Goal: Information Seeking & Learning: Learn about a topic

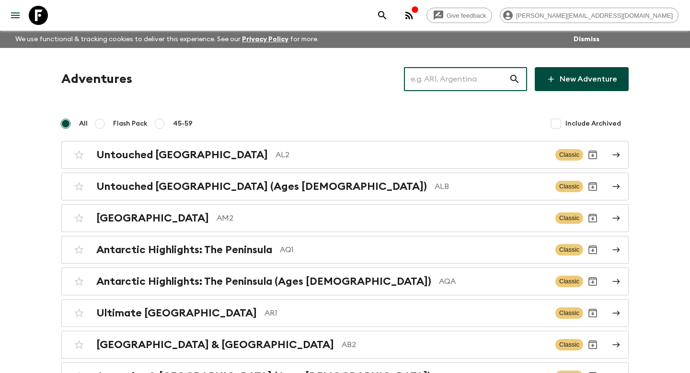
click at [438, 72] on input "text" at bounding box center [456, 79] width 105 height 27
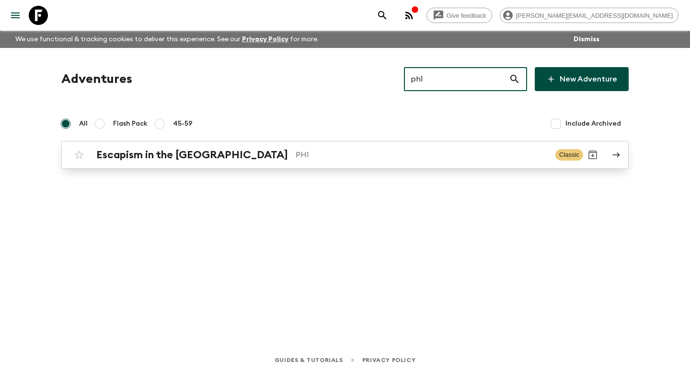
type input "ph1"
click at [379, 155] on p "PH1" at bounding box center [422, 154] width 252 height 11
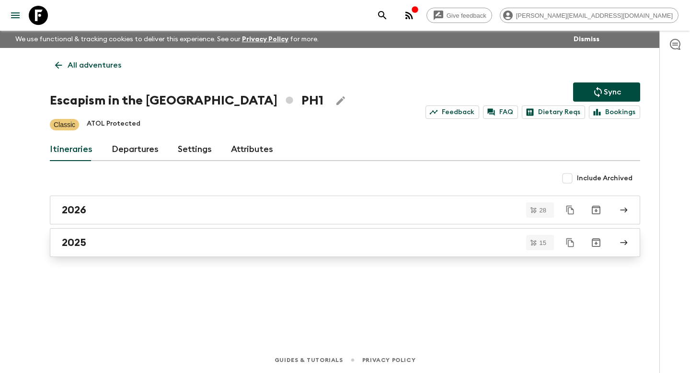
click at [327, 242] on div "2025" at bounding box center [336, 242] width 548 height 12
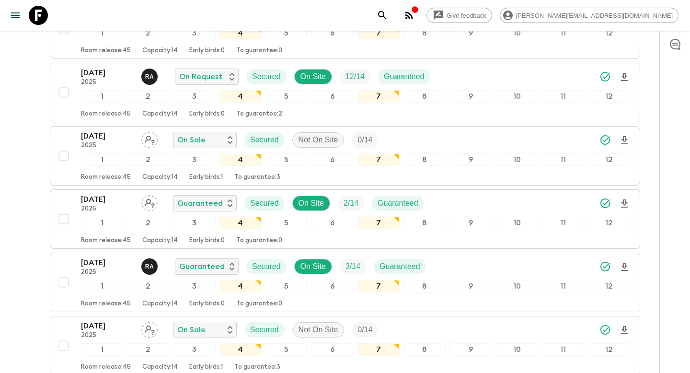
scroll to position [863, 0]
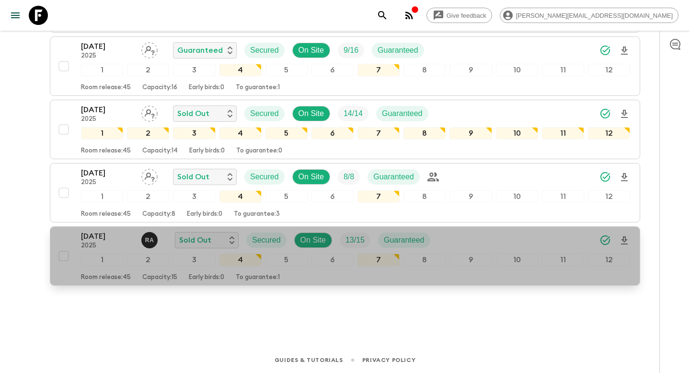
click at [321, 275] on div "Room release: 45 Capacity: 15 Early birds: 0 To guarantee: 1" at bounding box center [355, 275] width 549 height 11
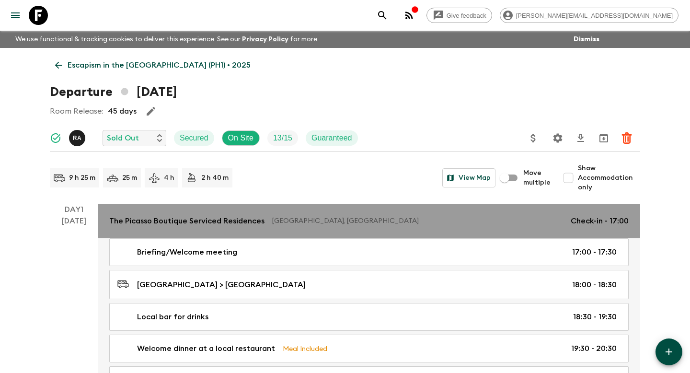
click at [327, 215] on div "The Picasso Boutique Serviced Residences [GEOGRAPHIC_DATA], [GEOGRAPHIC_DATA] C…" at bounding box center [368, 220] width 519 height 11
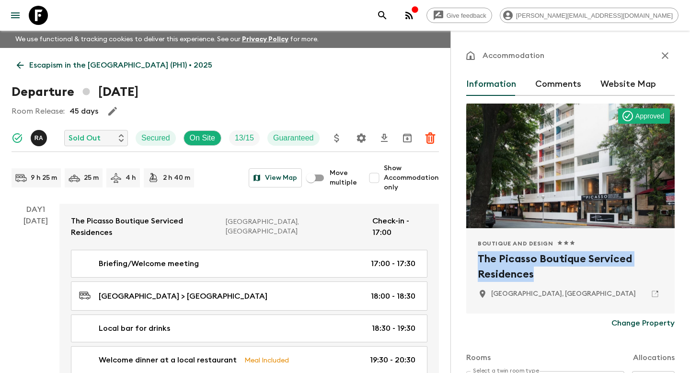
drag, startPoint x: 534, startPoint y: 273, endPoint x: 471, endPoint y: 258, distance: 65.0
click at [471, 258] on div "Boutique and Design 1 Star 2 Stars 3 Stars 4 Stars 5 Stars The Picasso Boutique…" at bounding box center [570, 270] width 208 height 85
copy h2 "The Picasso Boutique Serviced Residences"
click at [43, 13] on icon at bounding box center [38, 15] width 19 height 19
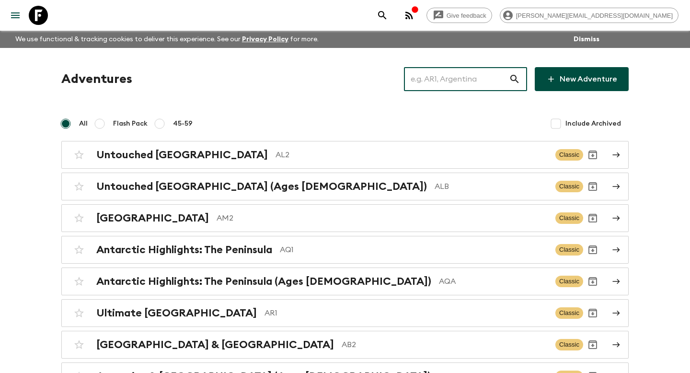
click at [489, 74] on input "text" at bounding box center [456, 79] width 105 height 27
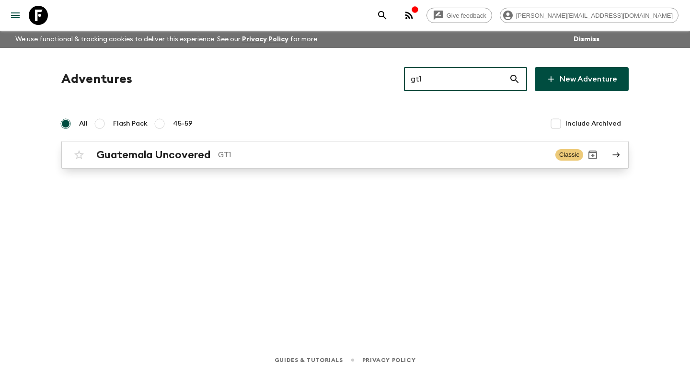
type input "gt1"
click at [362, 154] on p "GT1" at bounding box center [383, 154] width 330 height 11
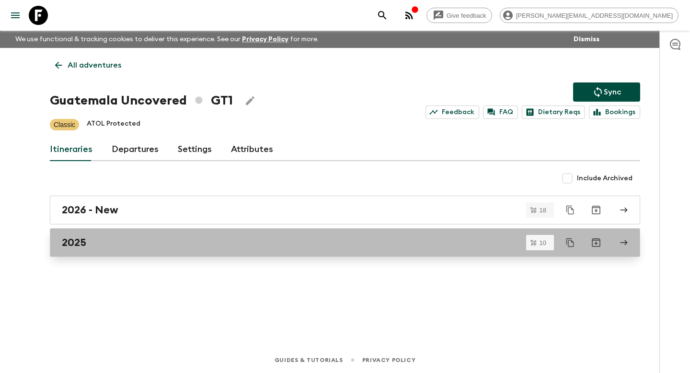
click at [279, 235] on link "2025" at bounding box center [345, 242] width 590 height 29
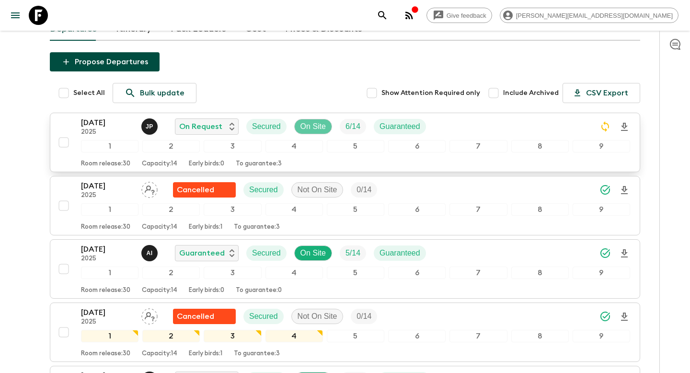
scroll to position [93, 0]
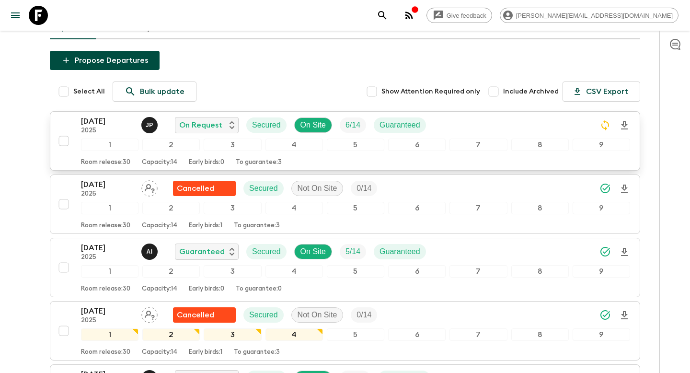
click at [393, 160] on div "Room release: 30 Capacity: 14 Early birds: 0 To guarantee: 3" at bounding box center [355, 160] width 549 height 11
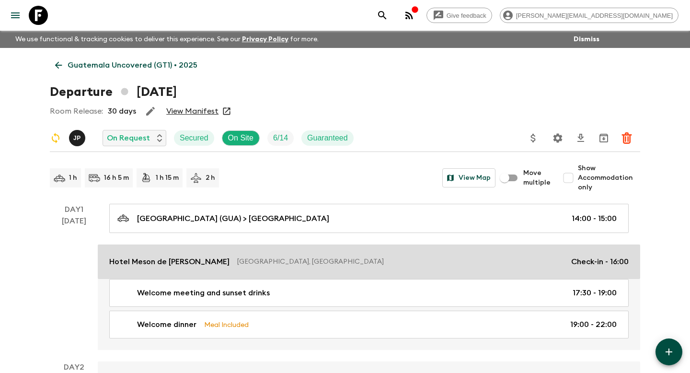
click at [283, 273] on link "Hotel [GEOGRAPHIC_DATA][PERSON_NAME], [GEOGRAPHIC_DATA] Check-in - 16:00" at bounding box center [369, 261] width 542 height 34
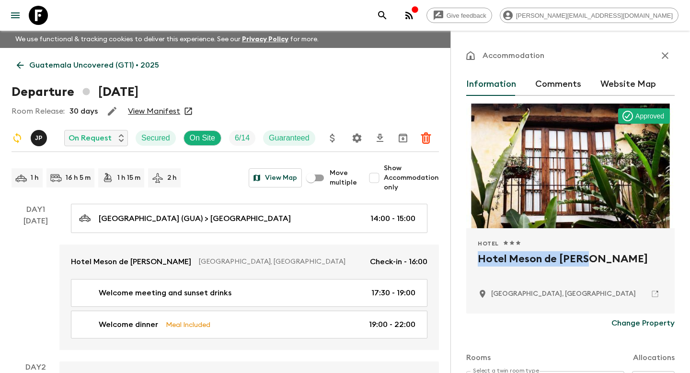
drag, startPoint x: 590, startPoint y: 259, endPoint x: 470, endPoint y: 260, distance: 119.8
click at [470, 260] on div "Hotel 1 Star 2 Stars 3 Stars 4 Stars 5 Stars Hotel Meson de [PERSON_NAME] [GEOG…" at bounding box center [570, 270] width 208 height 85
copy h2 "Hotel Meson de [PERSON_NAME]"
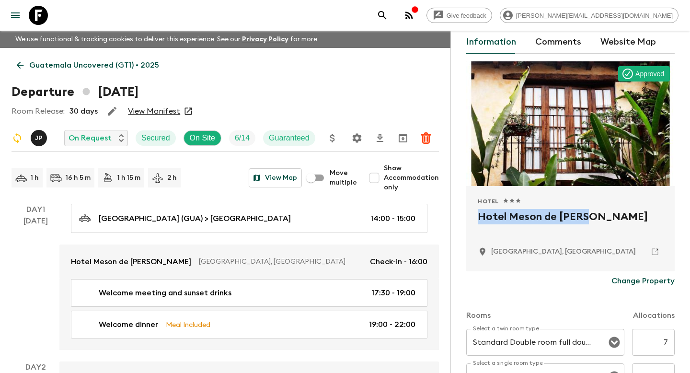
scroll to position [52, 0]
